Goal: Information Seeking & Learning: Learn about a topic

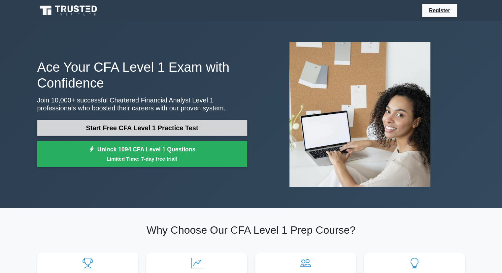
click at [126, 122] on link "Start Free CFA Level 1 Practice Test" at bounding box center [142, 128] width 210 height 16
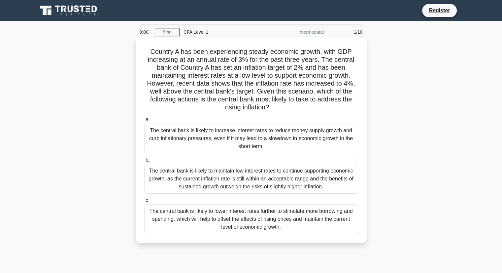
click at [255, 132] on div "The central bank is likely to increase interest rates to reduce money supply gr…" at bounding box center [251, 139] width 214 height 30
click at [144, 122] on input "a. The central bank is likely to increase interest rates to reduce money supply…" at bounding box center [144, 120] width 0 height 4
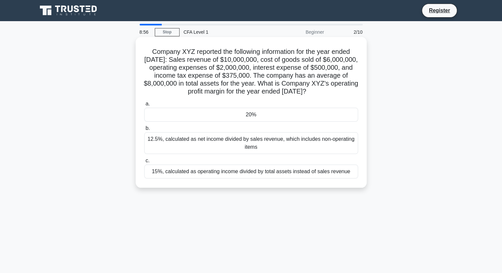
click at [258, 122] on div "20%" at bounding box center [251, 115] width 214 height 14
click at [144, 106] on input "a. 20%" at bounding box center [144, 104] width 0 height 4
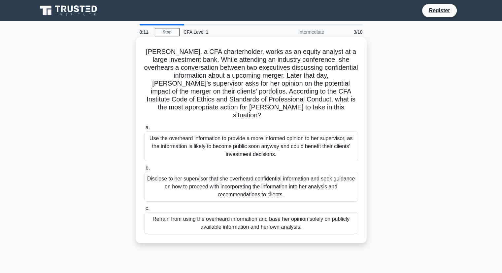
click at [198, 174] on div "Disclose to her supervisor that she overheard confidential information and seek…" at bounding box center [251, 187] width 214 height 30
click at [144, 170] on input "b. Disclose to her supervisor that she overheard confidential information and s…" at bounding box center [144, 168] width 0 height 4
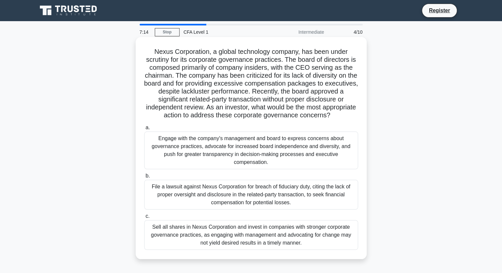
click at [200, 154] on div "Engage with the company's management and board to express concerns about govern…" at bounding box center [251, 150] width 214 height 38
click at [144, 130] on input "a. Engage with the company's management and board to express concerns about gov…" at bounding box center [144, 127] width 0 height 4
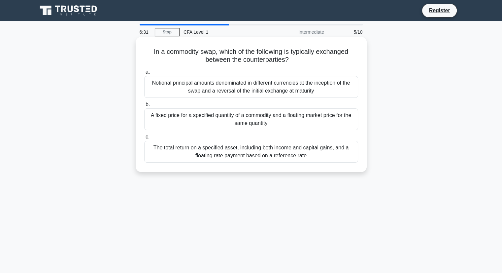
click at [199, 118] on div "A fixed price for a specified quantity of a commodity and a floating market pri…" at bounding box center [251, 119] width 214 height 22
click at [144, 107] on input "b. A fixed price for a specified quantity of a commodity and a floating market …" at bounding box center [144, 104] width 0 height 4
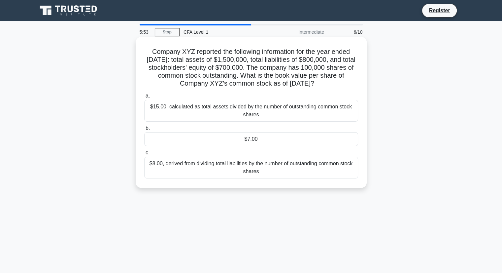
click at [229, 174] on div "$8.00, derived from dividing total liabilities by the number of outstanding com…" at bounding box center [251, 168] width 214 height 22
click at [144, 155] on input "c. $8.00, derived from dividing total liabilities by the number of outstanding …" at bounding box center [144, 153] width 0 height 4
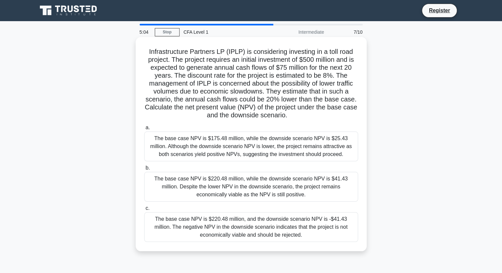
click at [208, 188] on div "The base case NPV is $220.48 million, while the downside scenario NPV is $41.43…" at bounding box center [251, 187] width 214 height 30
click at [144, 170] on input "b. The base case NPV is $220.48 million, while the downside scenario NPV is $41…" at bounding box center [144, 168] width 0 height 4
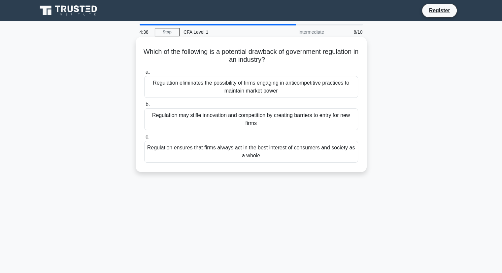
click at [272, 85] on div "Regulation eliminates the possibility of firms engaging in anticompetitive prac…" at bounding box center [251, 87] width 214 height 22
click at [144, 74] on input "a. Regulation eliminates the possibility of firms engaging in anticompetitive p…" at bounding box center [144, 72] width 0 height 4
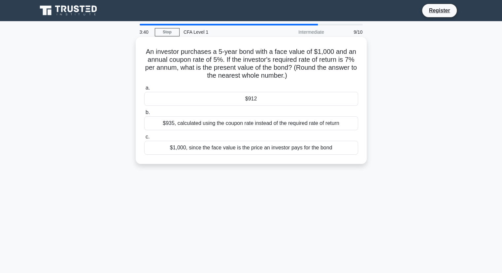
click at [229, 151] on div "$1,000, since the face value is the price an investor pays for the bond" at bounding box center [251, 148] width 214 height 14
click at [144, 139] on input "c. $1,000, since the face value is the price an investor pays for the bond" at bounding box center [144, 137] width 0 height 4
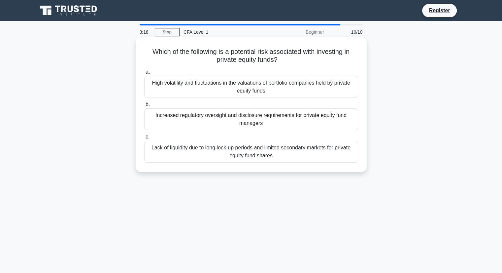
click at [225, 86] on div "High volatility and fluctuations in the valuations of portfolio companies held …" at bounding box center [251, 87] width 214 height 22
click at [144, 74] on input "a. High volatility and fluctuations in the valuations of portfolio companies he…" at bounding box center [144, 72] width 0 height 4
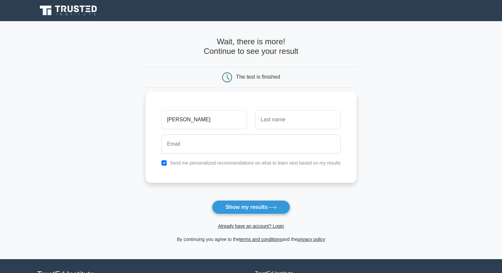
type input "omar"
click at [283, 113] on input "text" at bounding box center [298, 119] width 86 height 19
type input "baaziz"
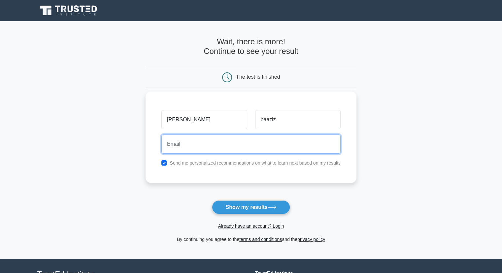
click at [276, 148] on input "email" at bounding box center [250, 143] width 179 height 19
type input "omarbaaziz7@gmail.com"
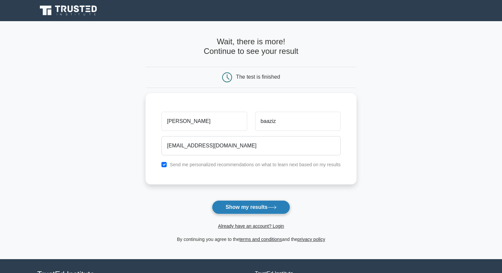
click at [251, 208] on button "Show my results" at bounding box center [251, 207] width 78 height 14
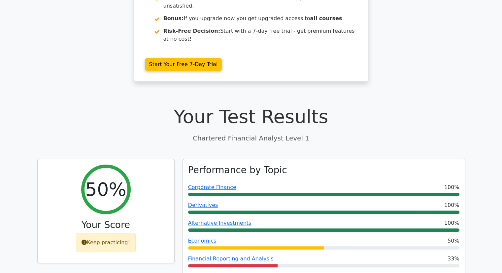
scroll to position [132, 0]
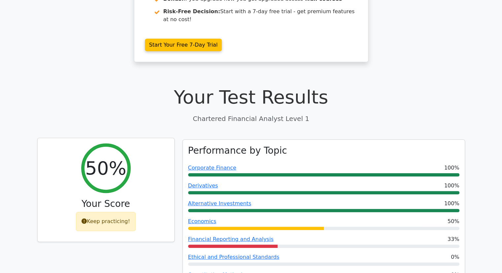
click at [117, 157] on h2 "50%" at bounding box center [105, 168] width 41 height 22
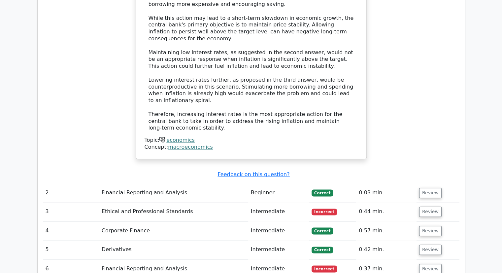
scroll to position [844, 0]
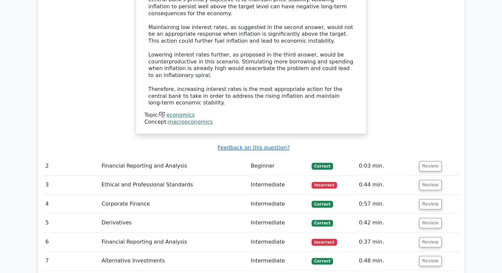
click at [139, 157] on td "Financial Reporting and Analysis" at bounding box center [173, 166] width 149 height 19
click at [428, 161] on button "Review" at bounding box center [430, 166] width 22 height 10
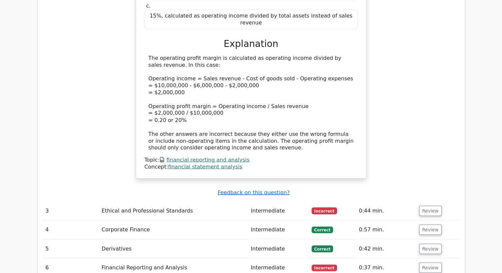
scroll to position [1141, 0]
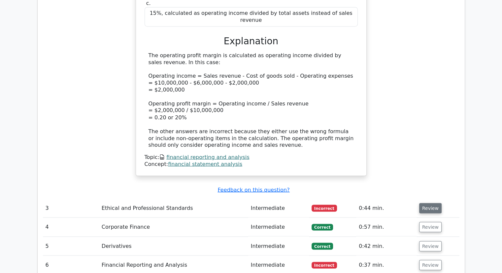
click at [439, 198] on td "Review" at bounding box center [438, 207] width 43 height 19
click at [433, 203] on button "Review" at bounding box center [430, 208] width 22 height 10
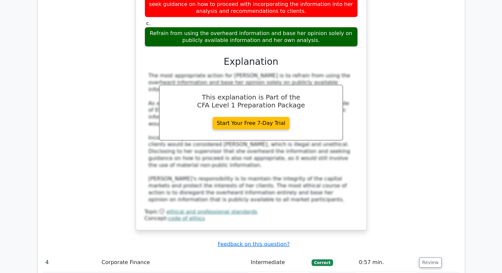
scroll to position [1505, 0]
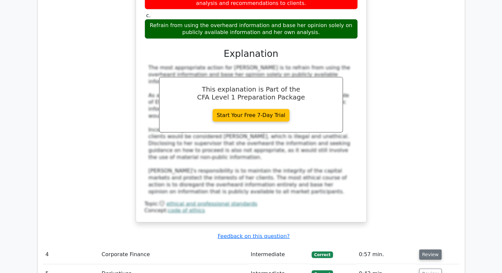
click at [424, 249] on button "Review" at bounding box center [430, 254] width 22 height 10
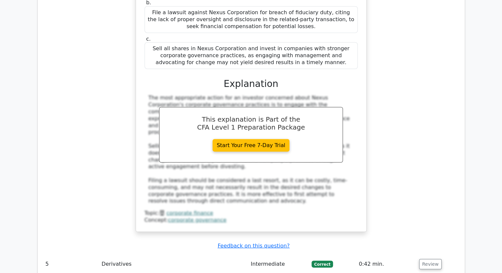
scroll to position [1967, 0]
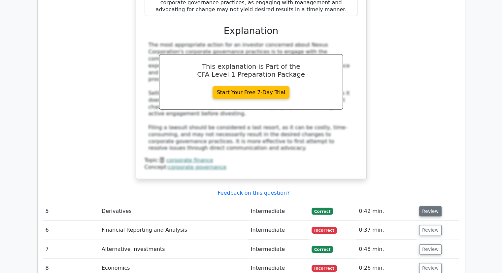
click at [422, 206] on button "Review" at bounding box center [430, 211] width 22 height 10
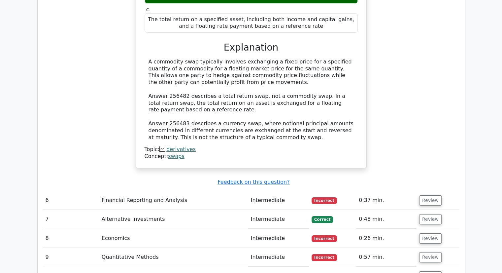
scroll to position [2297, 0]
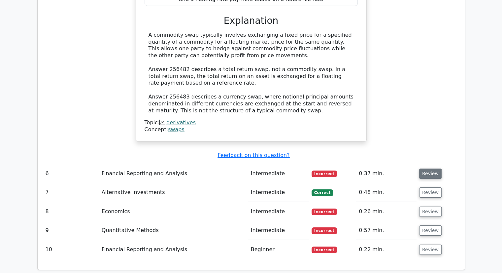
click at [434, 168] on button "Review" at bounding box center [430, 173] width 22 height 10
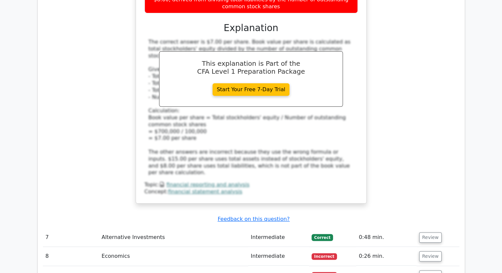
scroll to position [2627, 0]
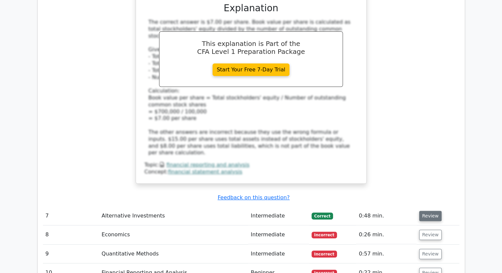
click at [419, 211] on button "Review" at bounding box center [430, 216] width 22 height 10
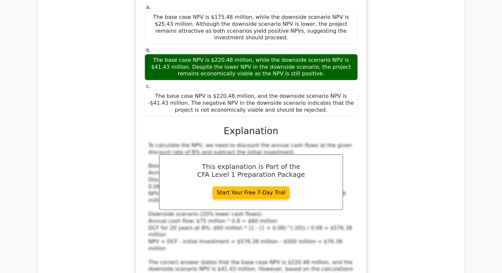
scroll to position [2958, 0]
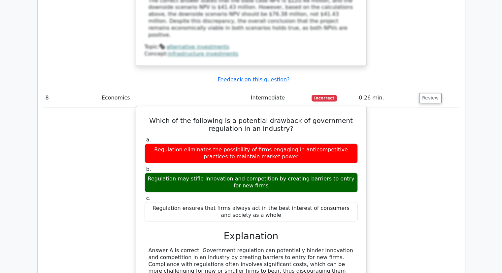
scroll to position [3255, 0]
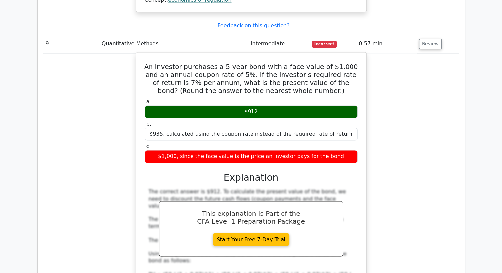
scroll to position [3618, 0]
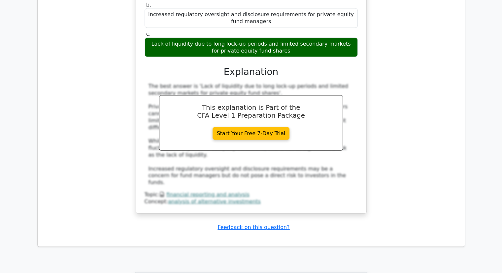
scroll to position [4080, 0]
